Goal: Contribute content

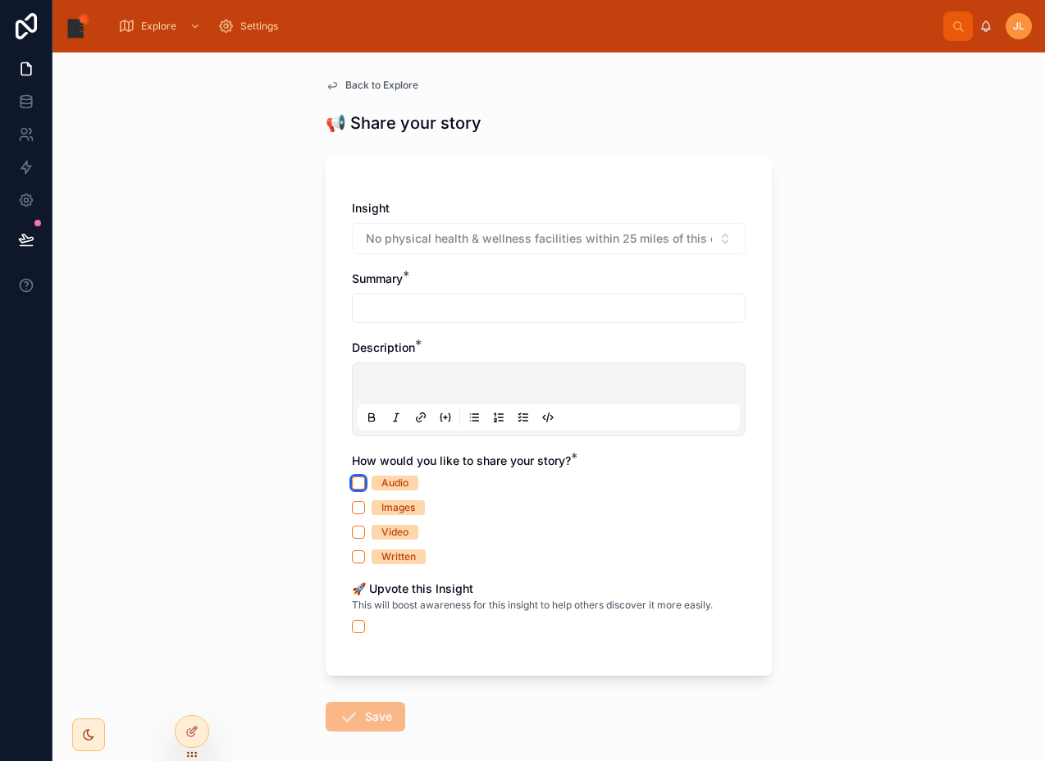
click at [352, 477] on button "Audio" at bounding box center [358, 483] width 13 height 13
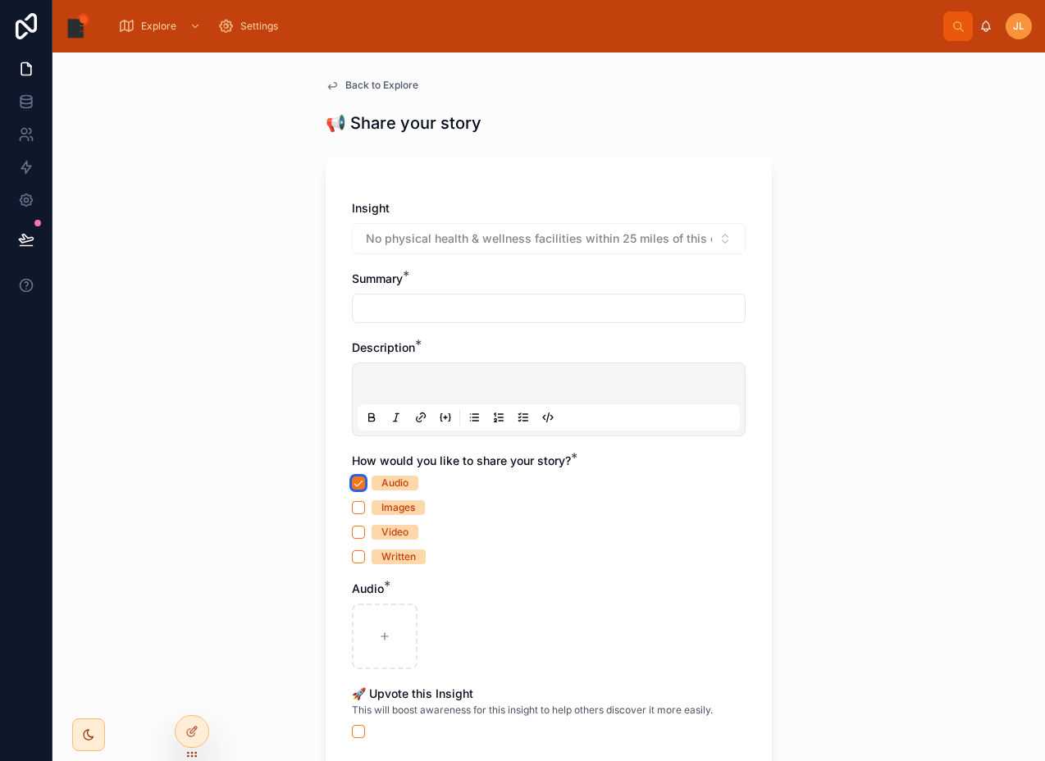
type button "on"
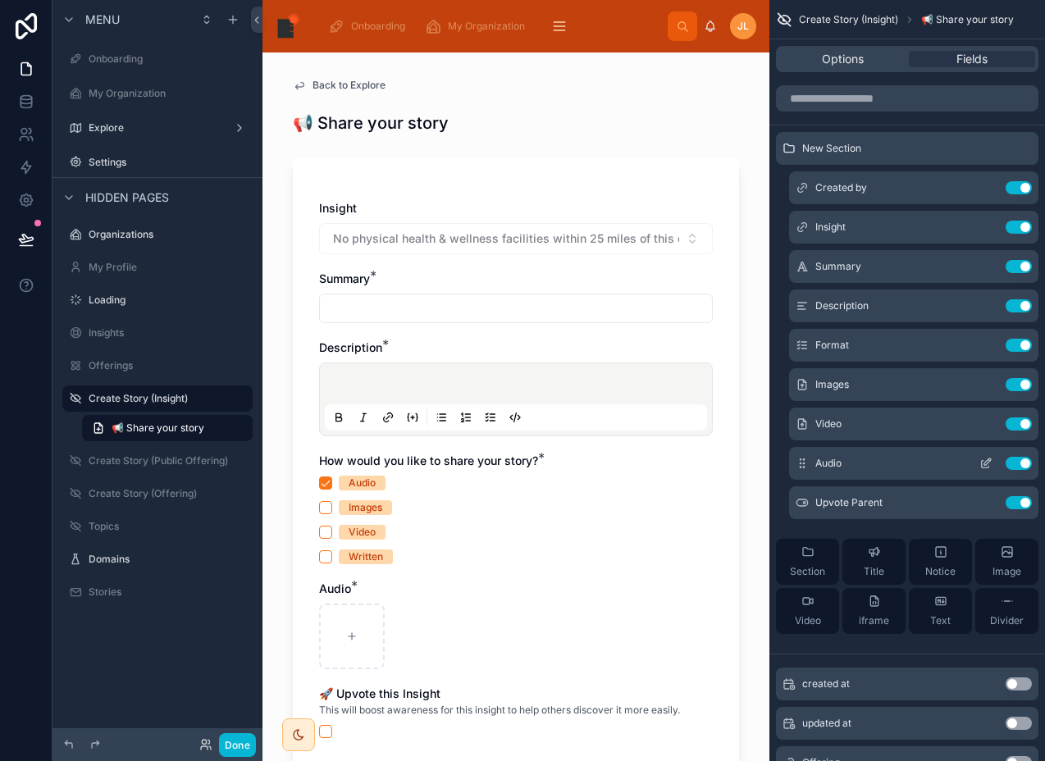
click at [986, 462] on icon "scrollable content" at bounding box center [986, 463] width 13 height 13
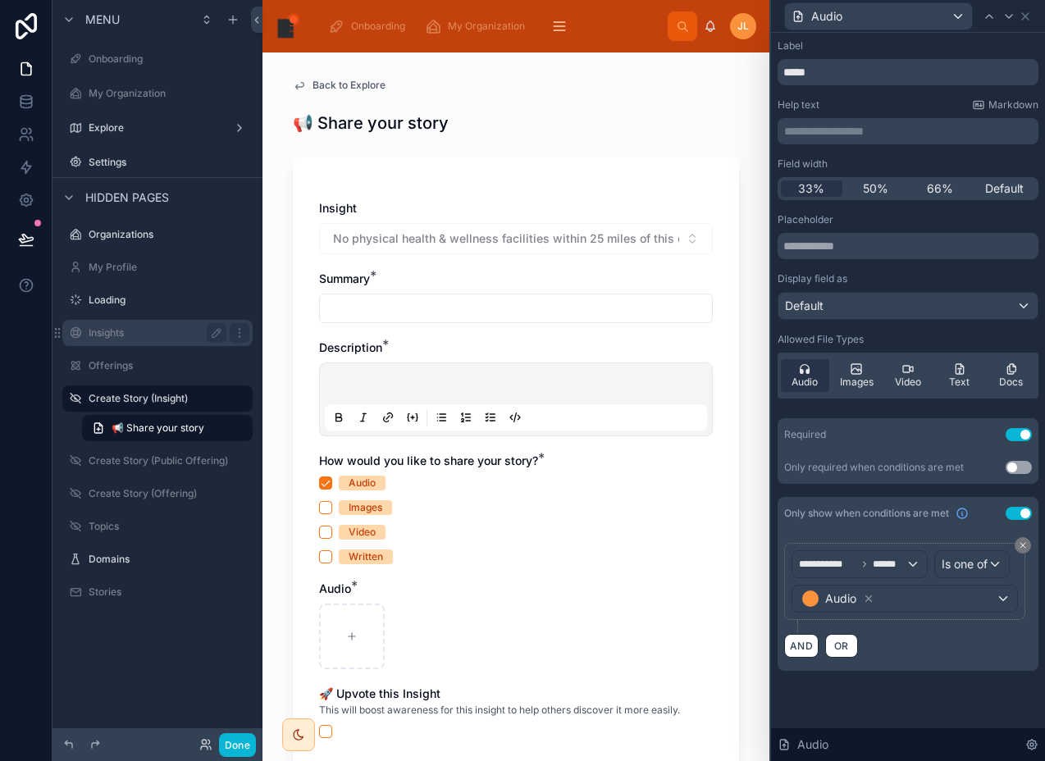
click at [144, 334] on label "Insights" at bounding box center [154, 333] width 131 height 13
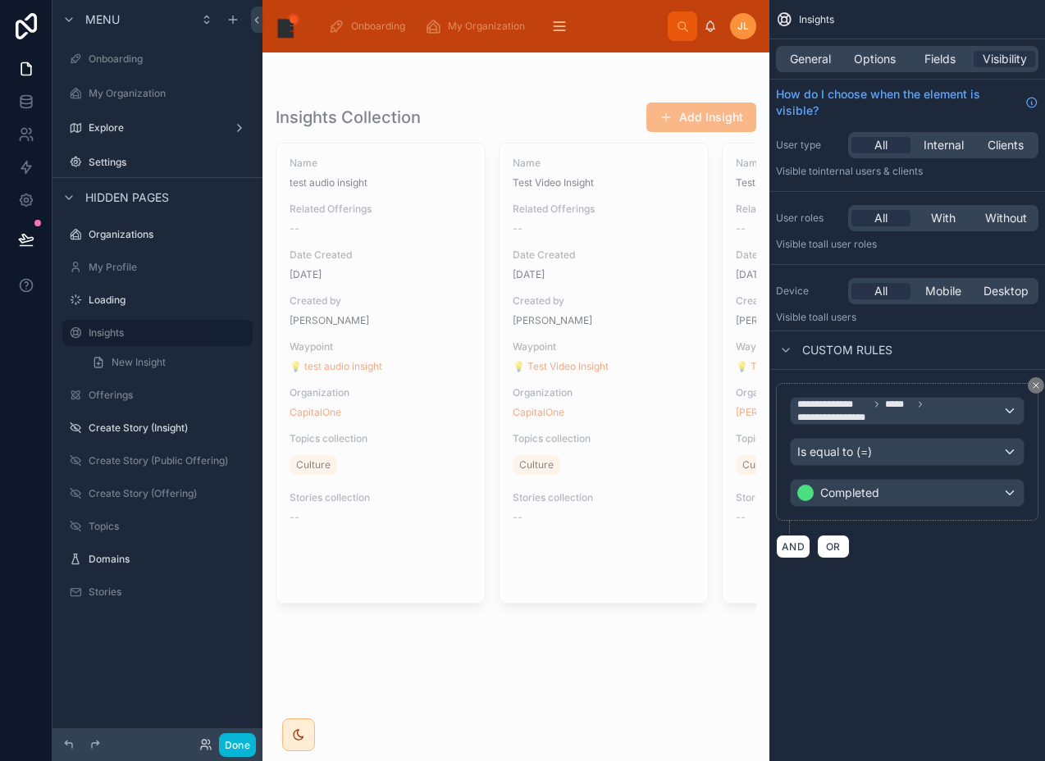
click at [680, 127] on div at bounding box center [516, 360] width 507 height 614
click at [682, 125] on button "Add Insight" at bounding box center [702, 118] width 110 height 30
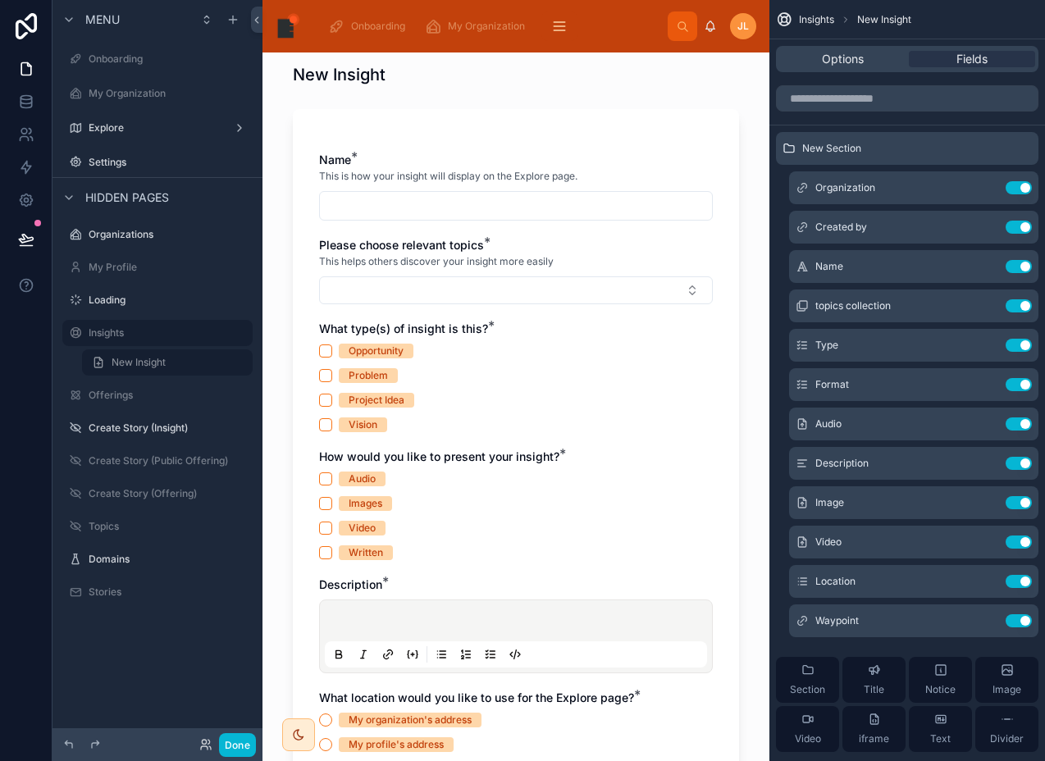
scroll to position [543, 0]
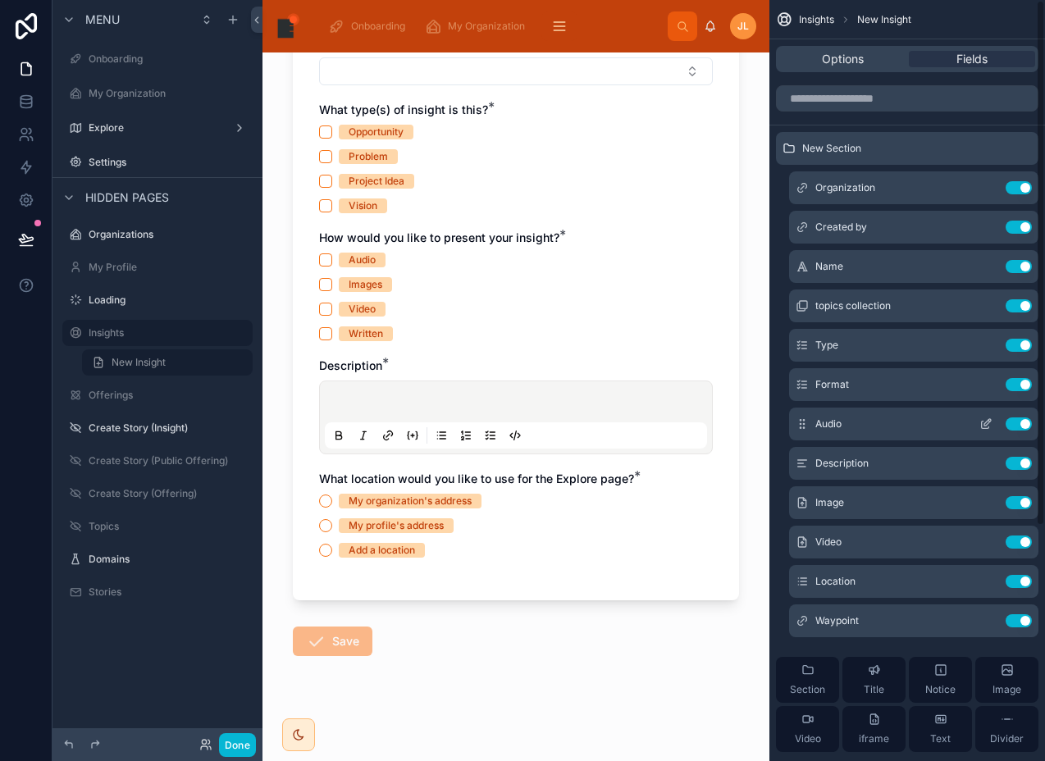
click at [989, 428] on icon "scrollable content" at bounding box center [985, 425] width 7 height 7
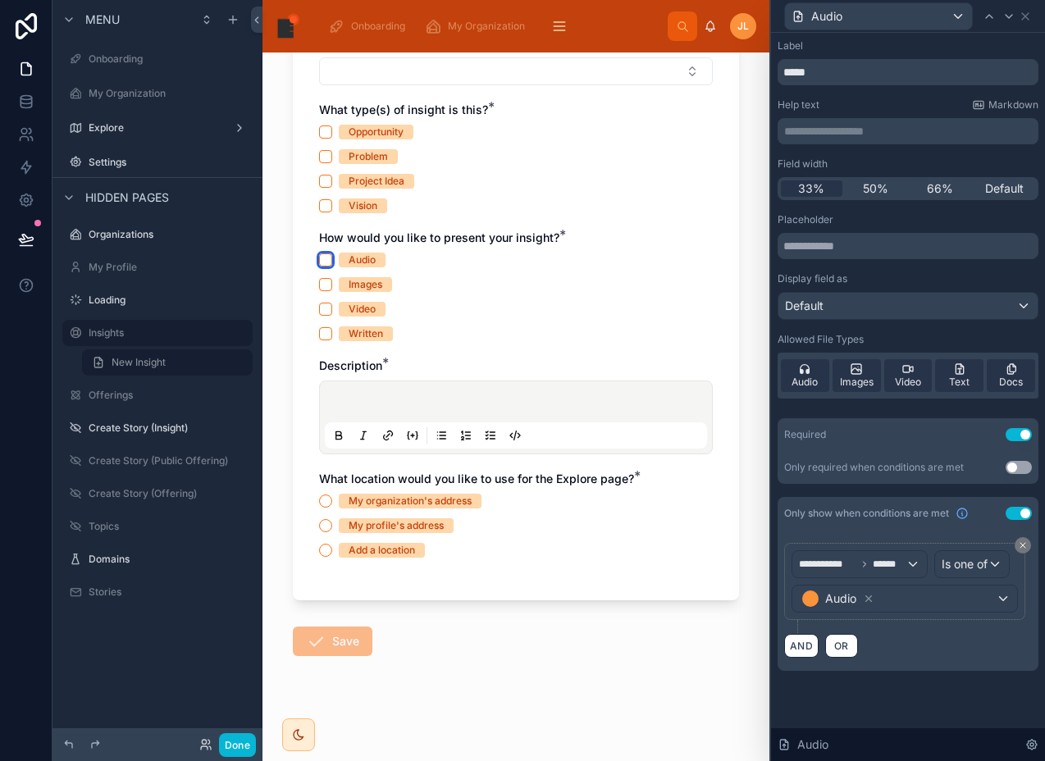
click at [319, 257] on button "Audio" at bounding box center [325, 260] width 13 height 13
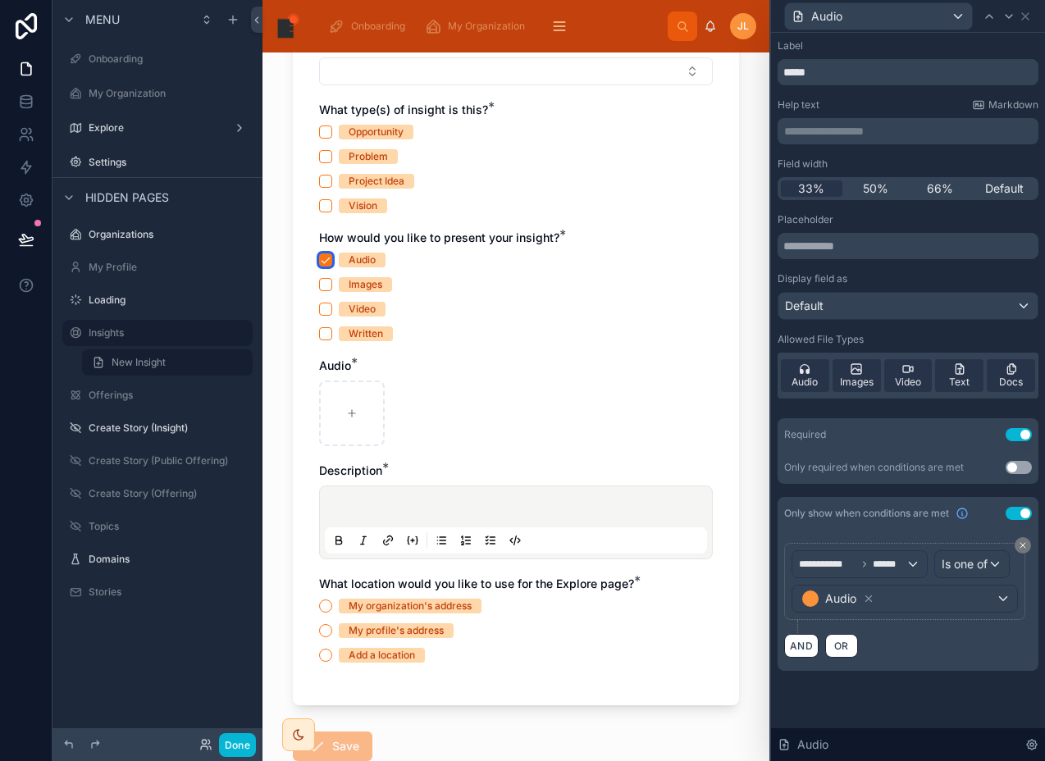
click at [319, 257] on button "Audio" at bounding box center [325, 260] width 13 height 13
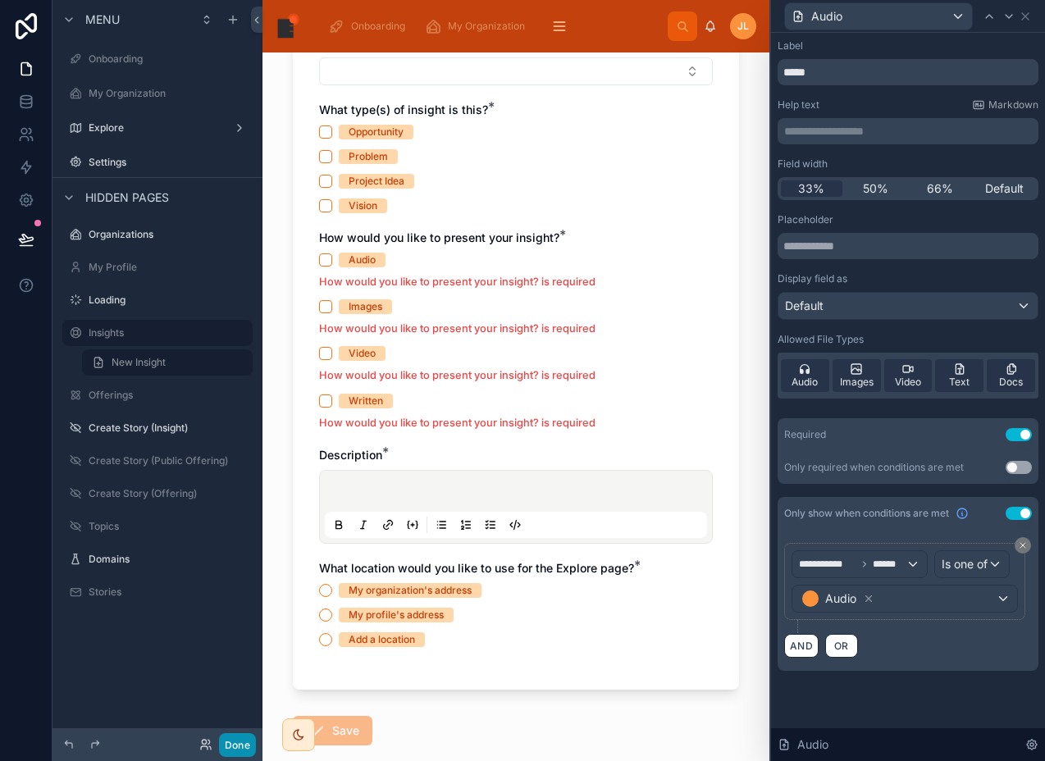
click at [248, 740] on button "Done" at bounding box center [237, 746] width 37 height 24
